Goal: Find specific page/section: Find specific page/section

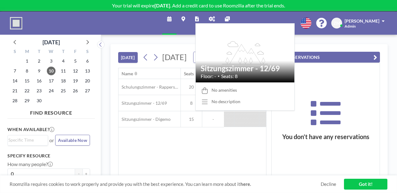
scroll to position [0, 403]
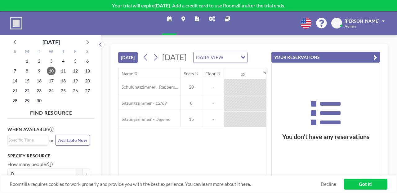
click at [204, 16] on link "Admin panel" at bounding box center [212, 22] width 16 height 23
click at [356, 52] on button "YOUR RESERVATIONS" at bounding box center [325, 57] width 108 height 11
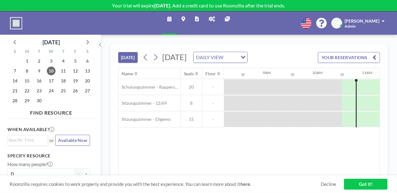
click at [210, 16] on icon at bounding box center [212, 18] width 6 height 5
